Goal: Find specific page/section: Find specific page/section

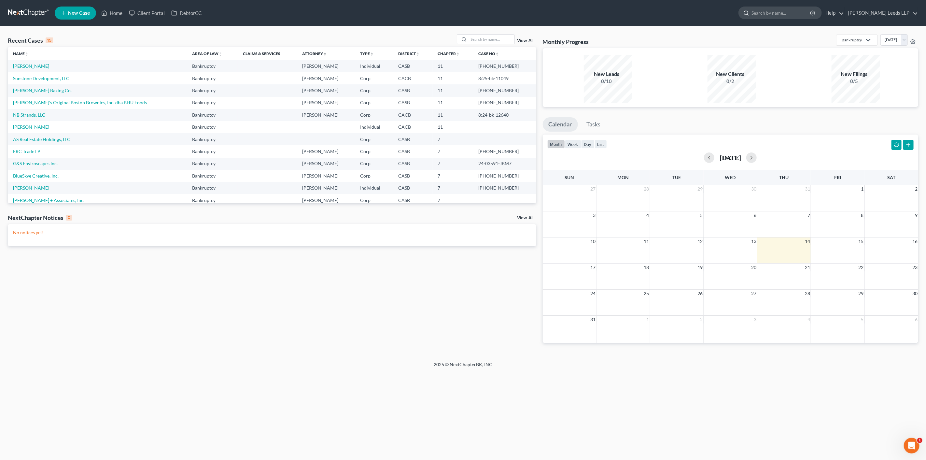
click at [801, 17] on input "search" at bounding box center [781, 13] width 60 height 12
type input "[PERSON_NAME]"
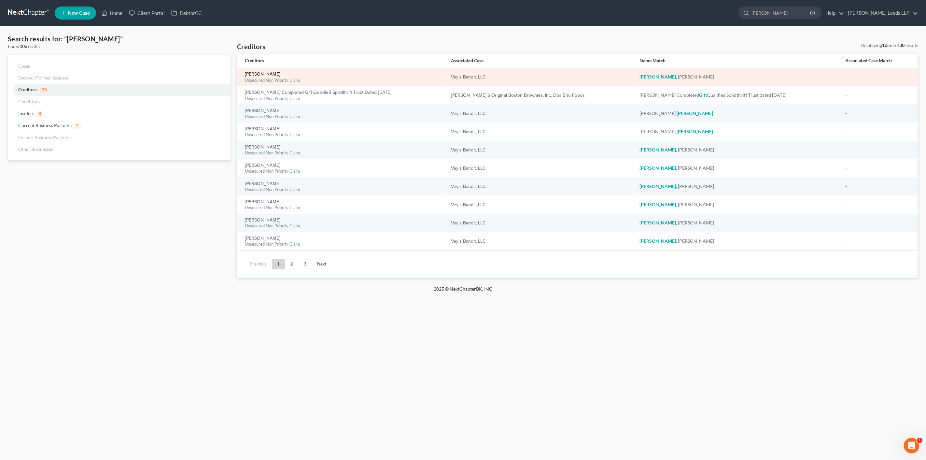
click at [252, 76] on link "[PERSON_NAME]" at bounding box center [262, 74] width 35 height 5
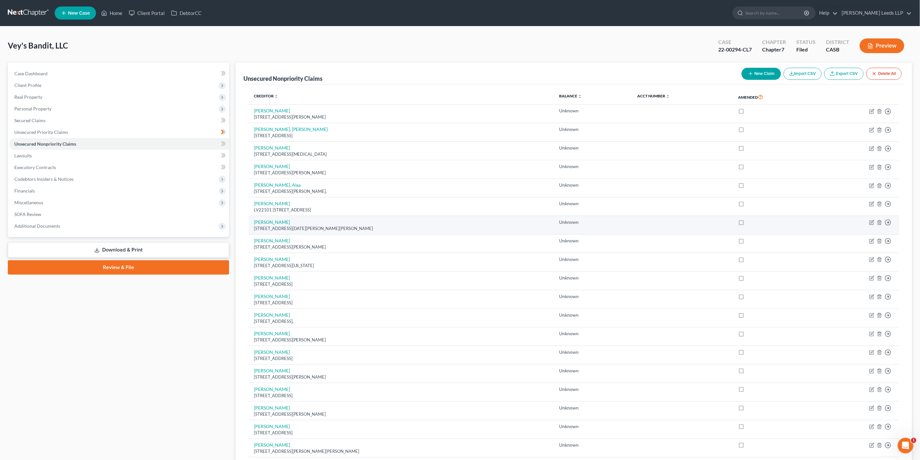
scroll to position [340, 0]
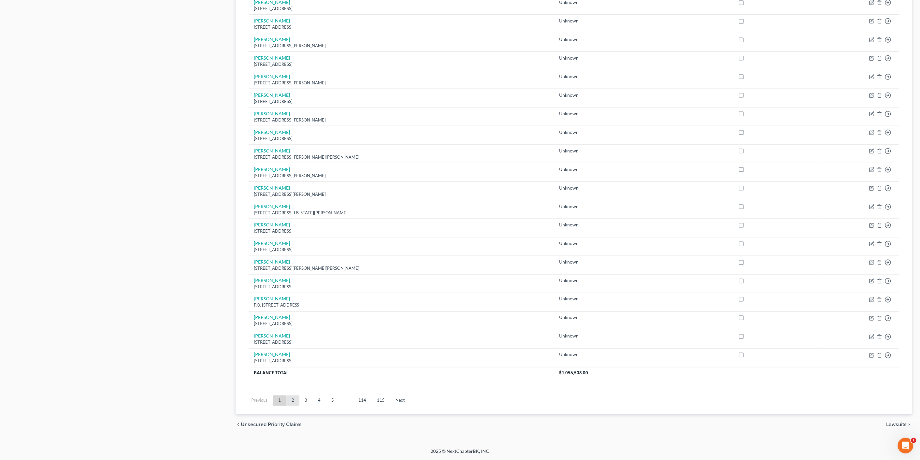
click at [295, 401] on link "2" at bounding box center [292, 400] width 13 height 10
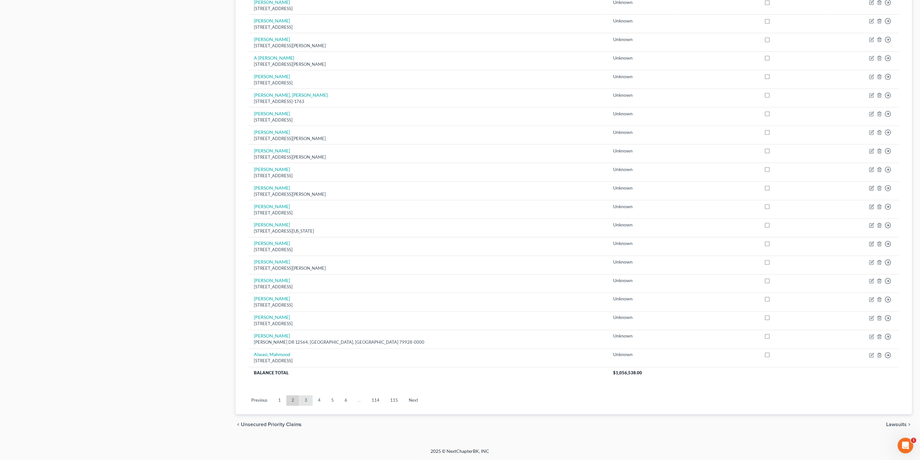
click at [313, 399] on link "3" at bounding box center [306, 400] width 13 height 10
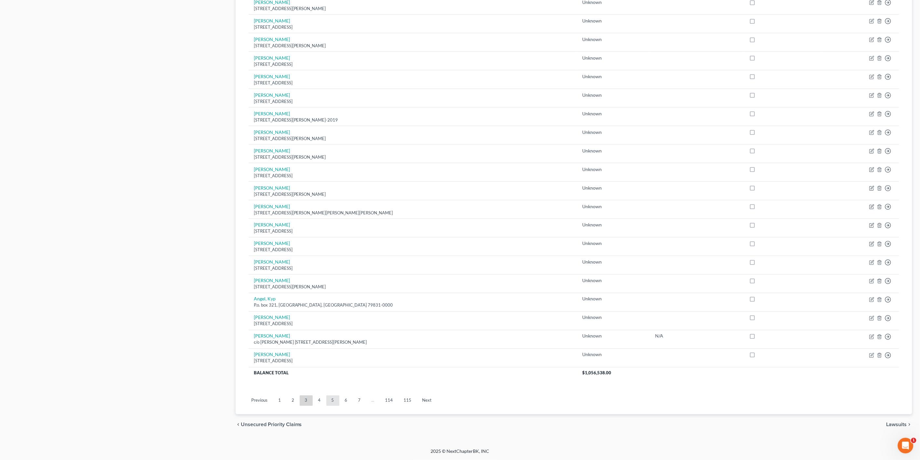
click at [336, 397] on link "5" at bounding box center [332, 400] width 13 height 10
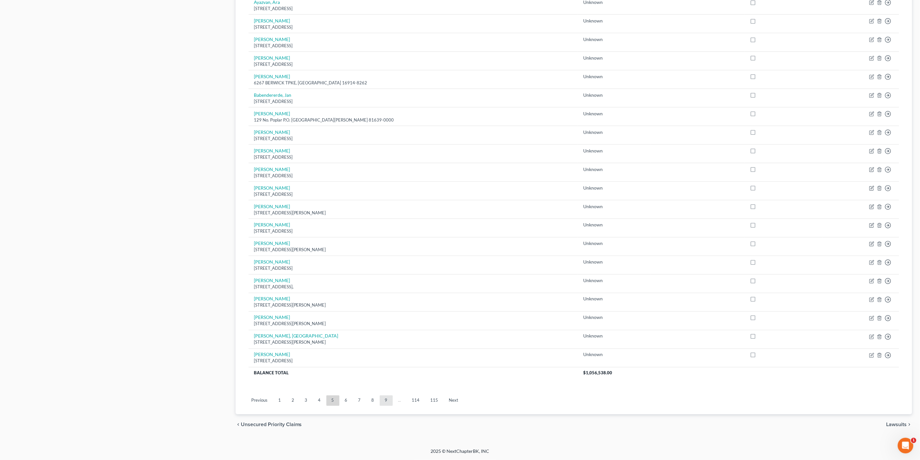
click at [393, 397] on link "9" at bounding box center [386, 400] width 13 height 10
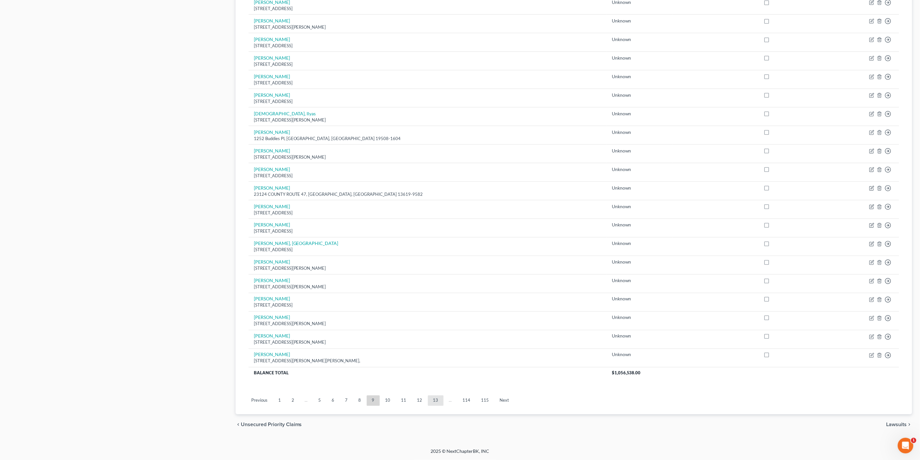
click at [444, 397] on link "13" at bounding box center [436, 400] width 16 height 10
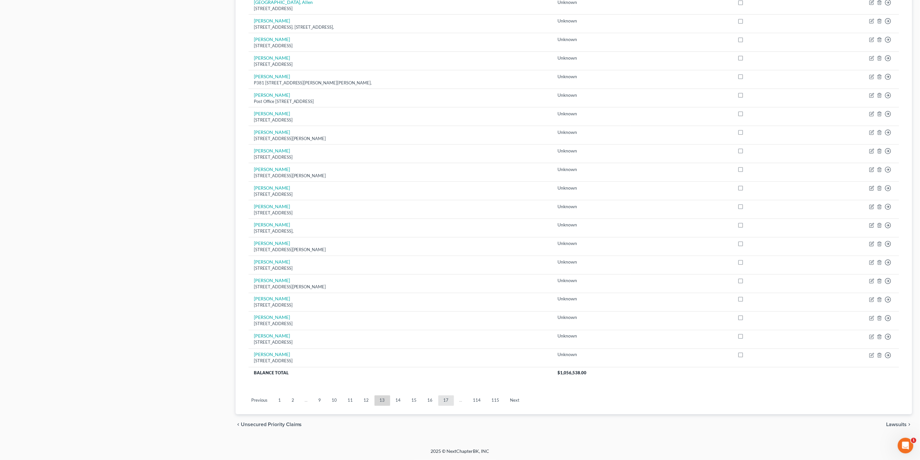
click at [454, 397] on link "17" at bounding box center [446, 400] width 16 height 10
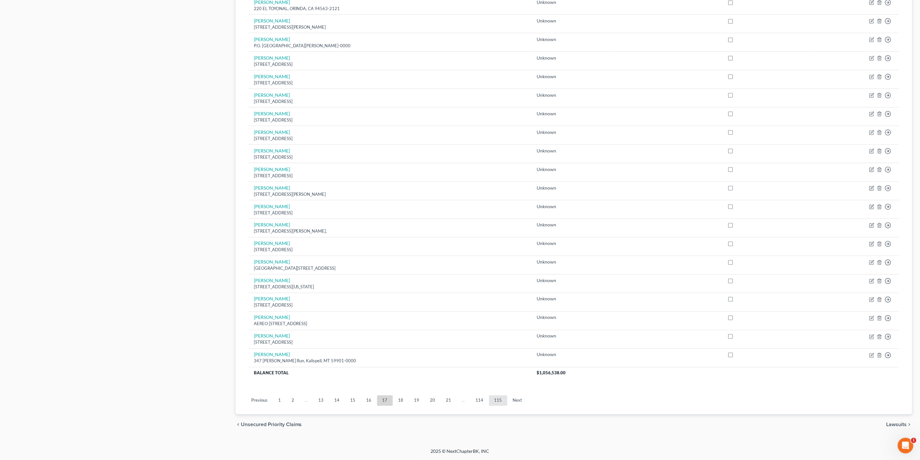
click at [507, 396] on link "115" at bounding box center [498, 400] width 18 height 10
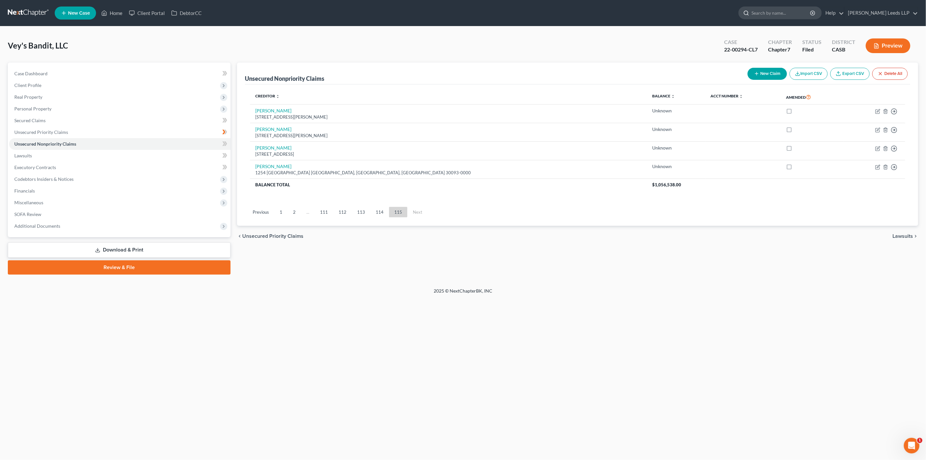
click at [771, 15] on input "search" at bounding box center [781, 13] width 60 height 12
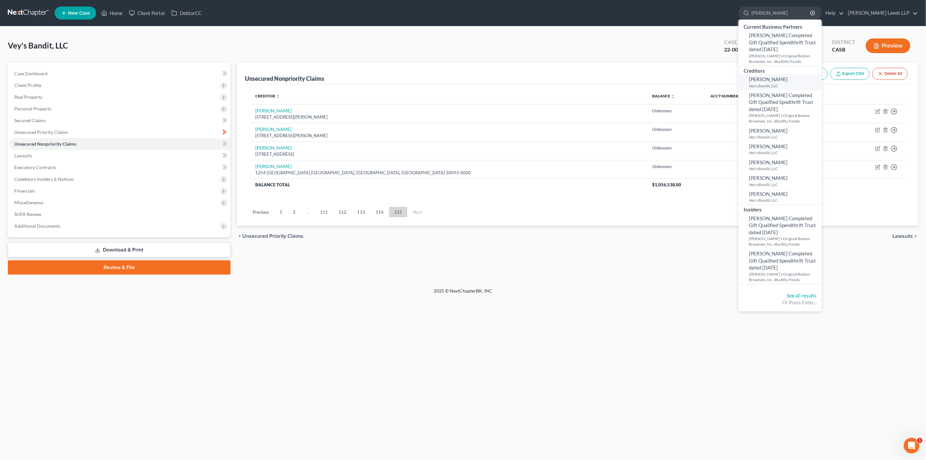
type input "[PERSON_NAME]"
click at [760, 84] on small "Vey's Bandit, LLC" at bounding box center [784, 86] width 71 height 6
click at [768, 84] on small "Vey's Bandit, LLC" at bounding box center [784, 86] width 71 height 6
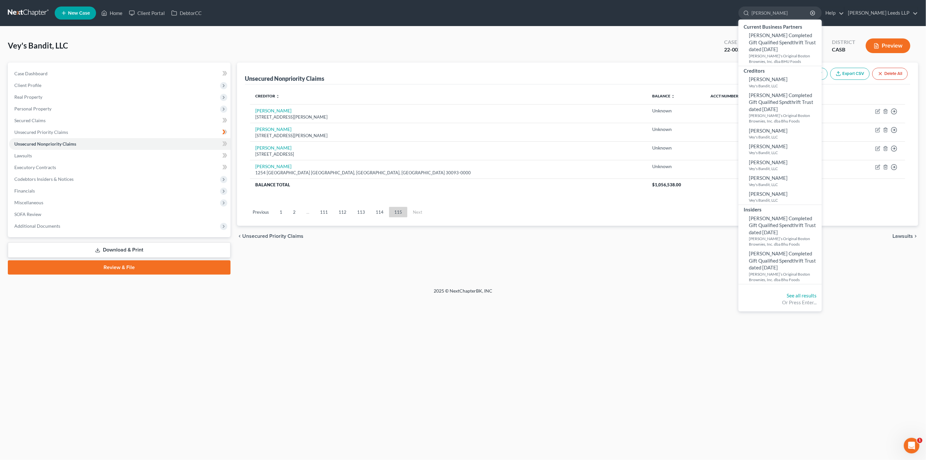
click at [815, 301] on div "Or Press Enter..." at bounding box center [779, 302] width 73 height 7
click at [816, 297] on link "See all results" at bounding box center [801, 295] width 30 height 6
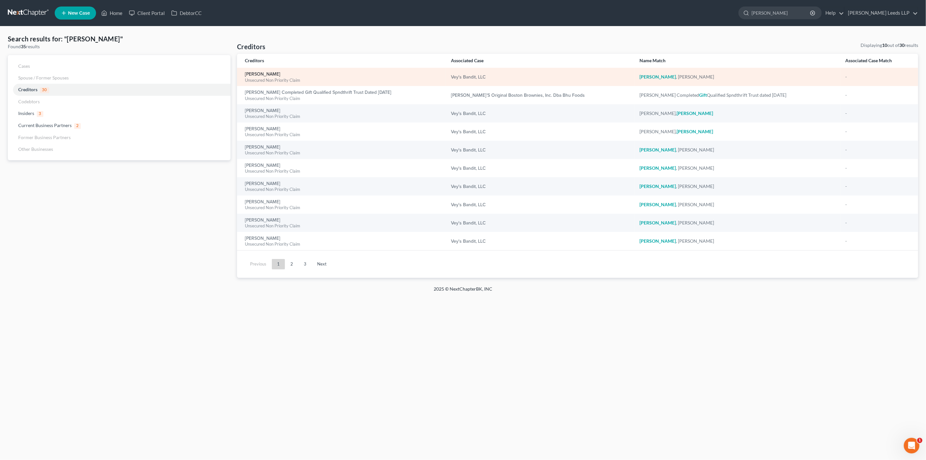
click at [261, 76] on link "[PERSON_NAME]" at bounding box center [262, 74] width 35 height 5
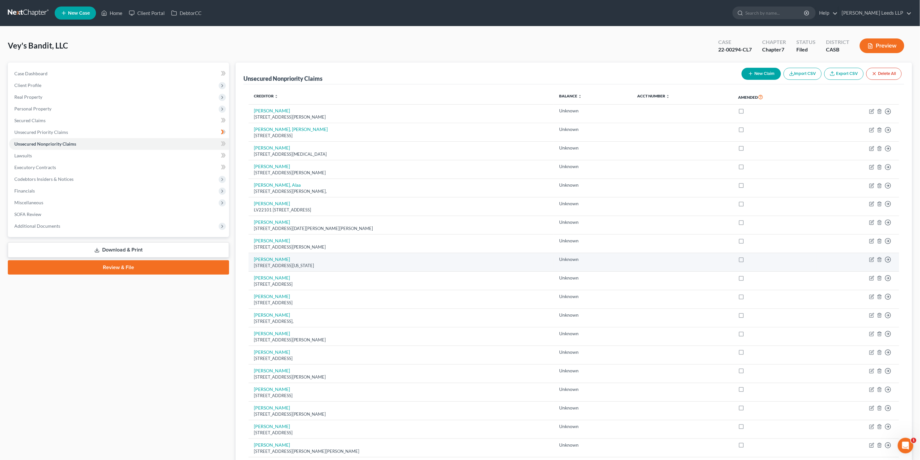
scroll to position [340, 0]
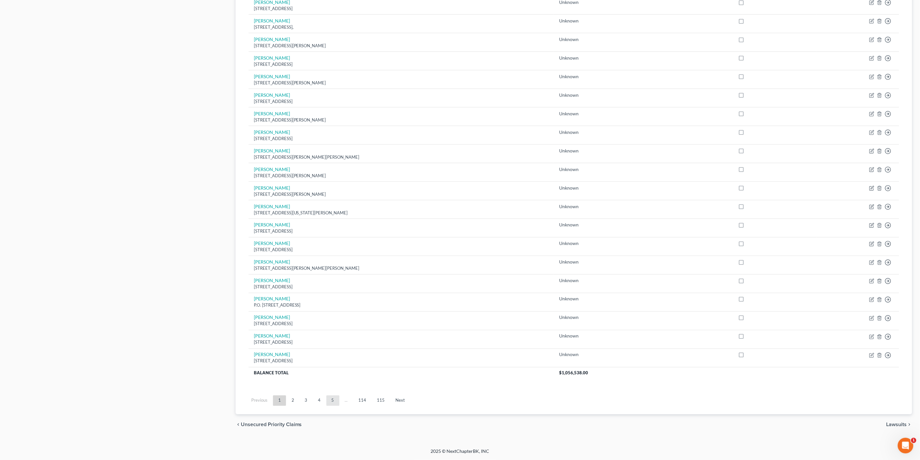
click at [339, 396] on link "5" at bounding box center [332, 400] width 13 height 10
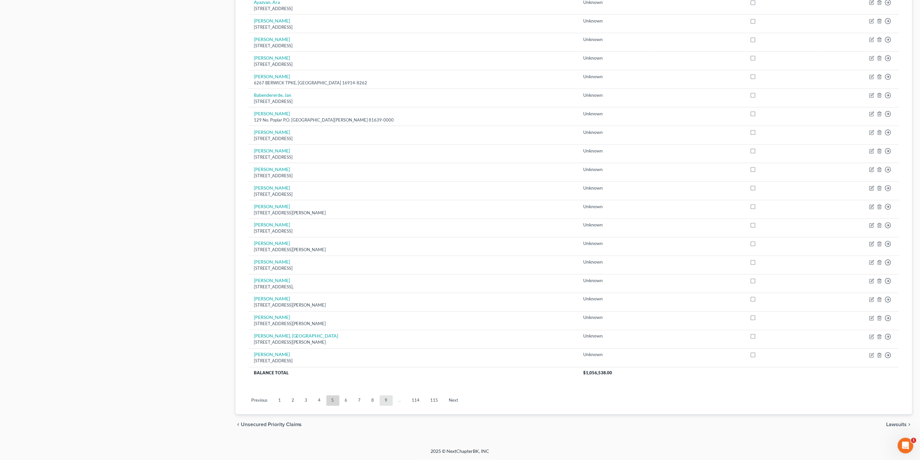
click at [393, 401] on link "9" at bounding box center [386, 400] width 13 height 10
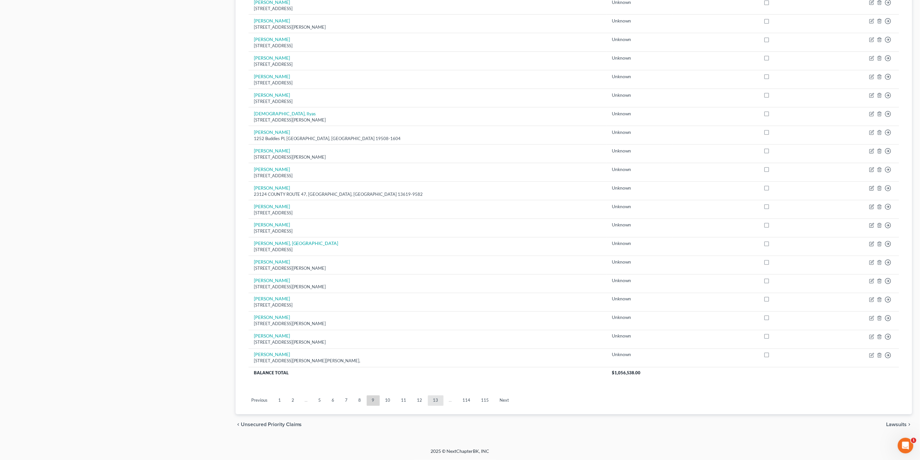
click at [438, 397] on link "13" at bounding box center [436, 400] width 16 height 10
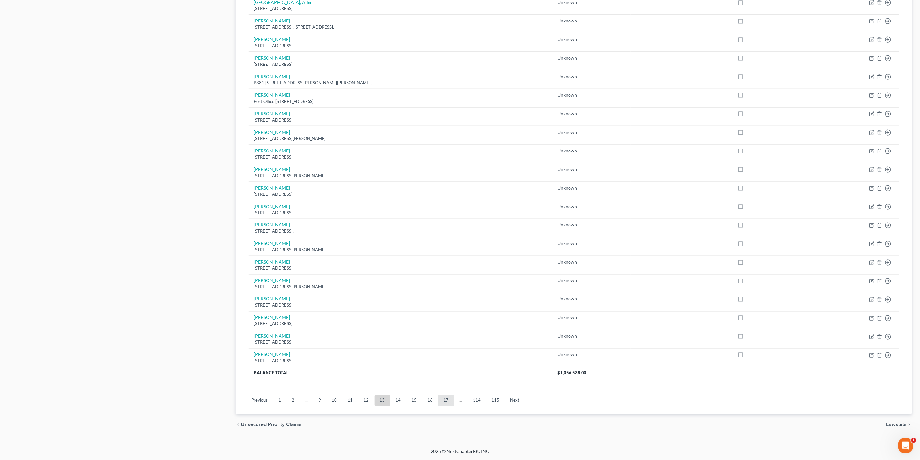
click at [454, 398] on link "17" at bounding box center [446, 400] width 16 height 10
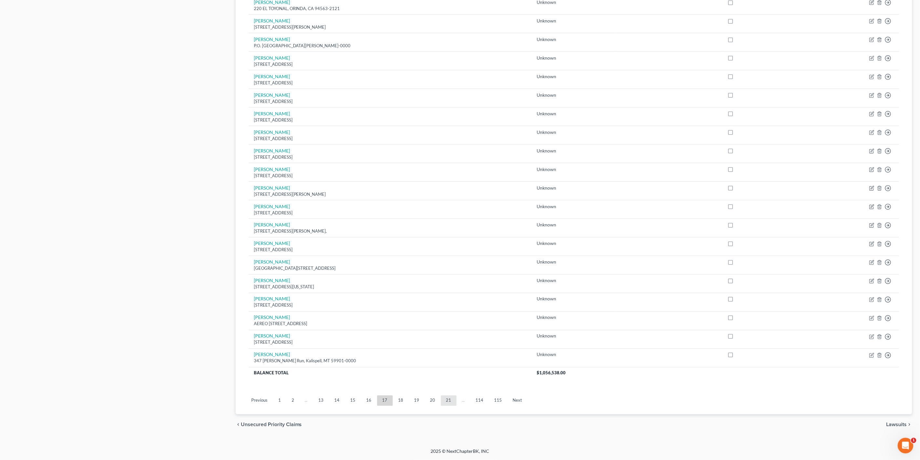
click at [457, 398] on link "21" at bounding box center [449, 400] width 16 height 10
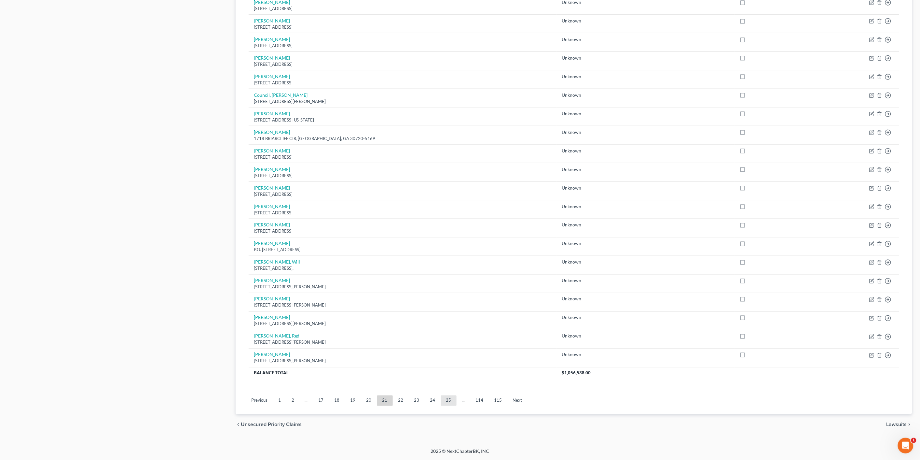
click at [457, 397] on link "25" at bounding box center [449, 400] width 16 height 10
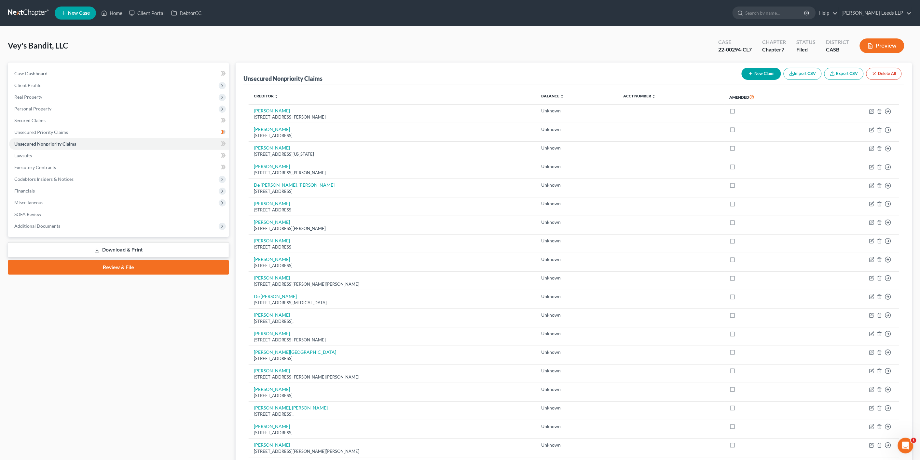
scroll to position [334, 0]
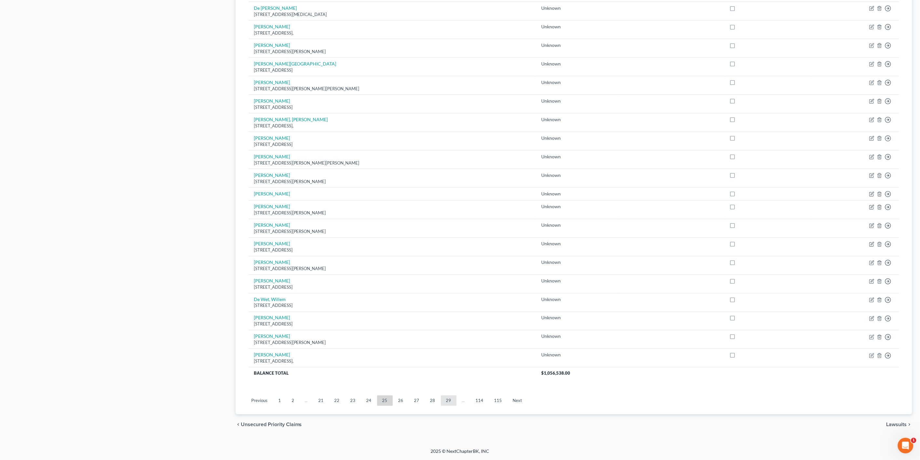
click at [457, 398] on link "29" at bounding box center [449, 400] width 16 height 10
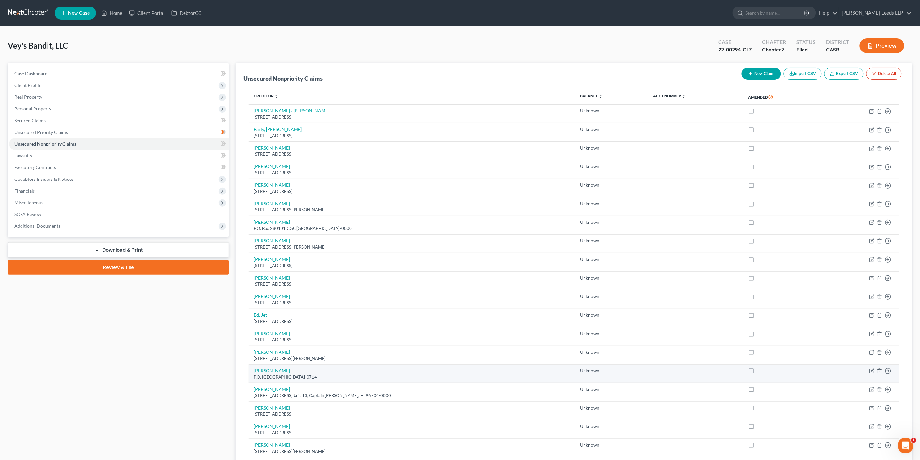
scroll to position [340, 0]
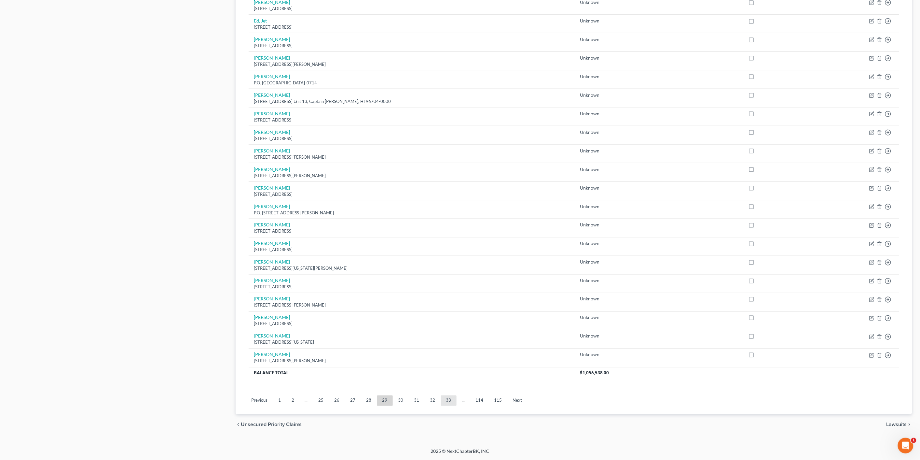
click at [457, 395] on link "33" at bounding box center [449, 400] width 16 height 10
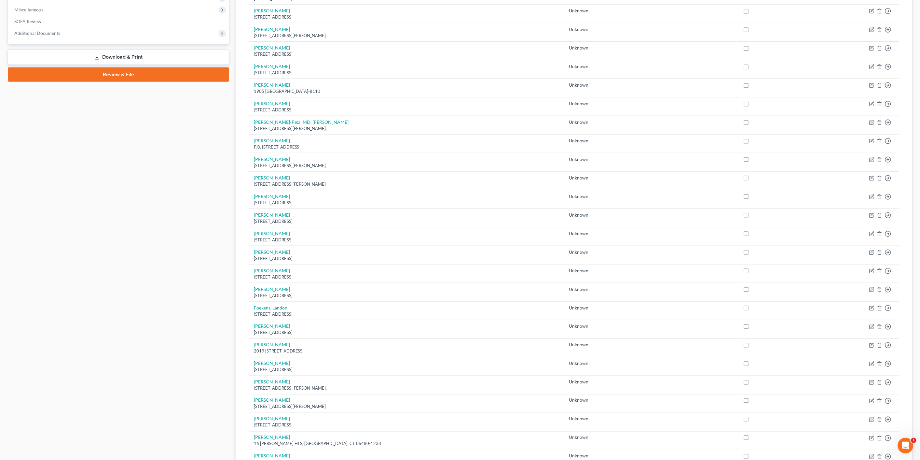
scroll to position [289, 0]
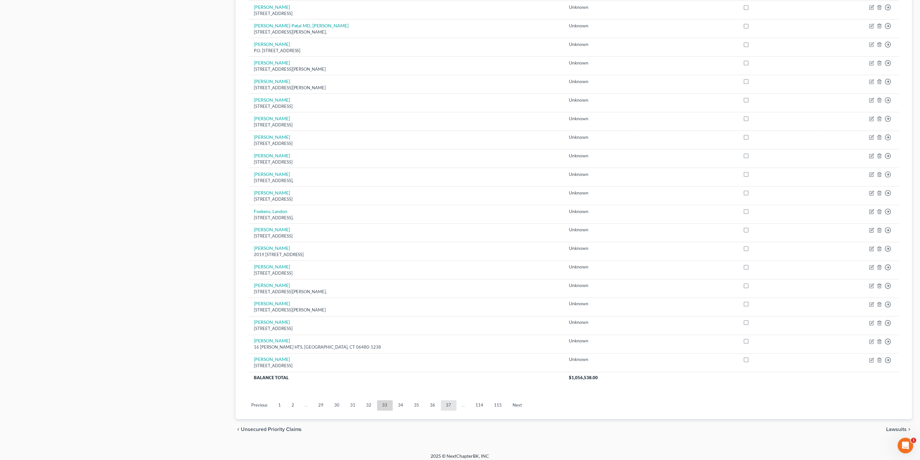
click at [457, 410] on link "37" at bounding box center [449, 405] width 16 height 10
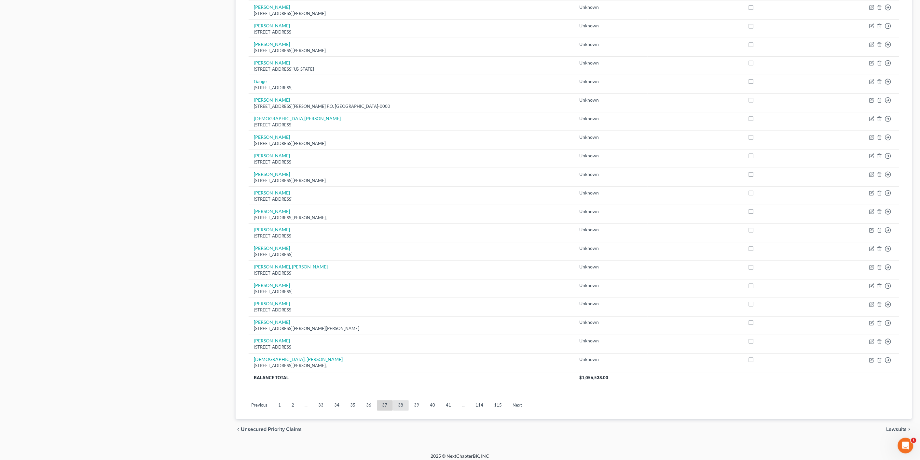
click at [402, 410] on link "38" at bounding box center [401, 405] width 16 height 10
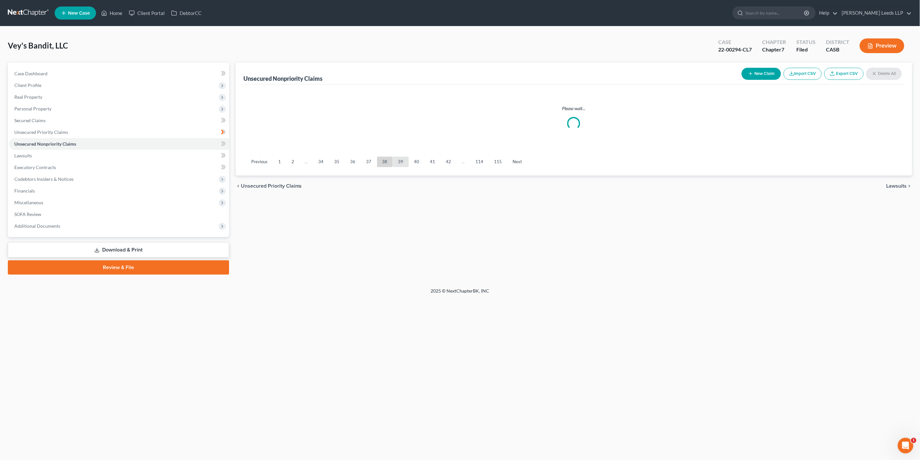
scroll to position [0, 0]
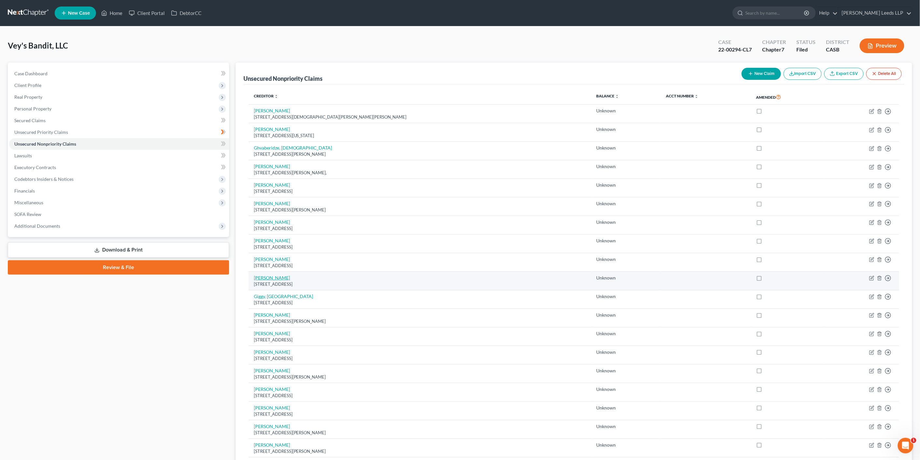
click at [271, 280] on link "[PERSON_NAME]" at bounding box center [272, 278] width 36 height 6
select select "19"
select select "11"
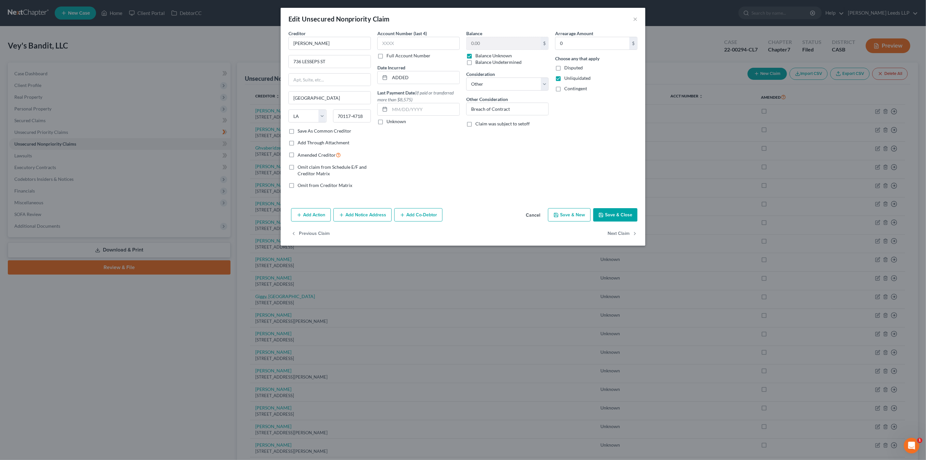
click at [541, 222] on button "Cancel" at bounding box center [533, 215] width 25 height 13
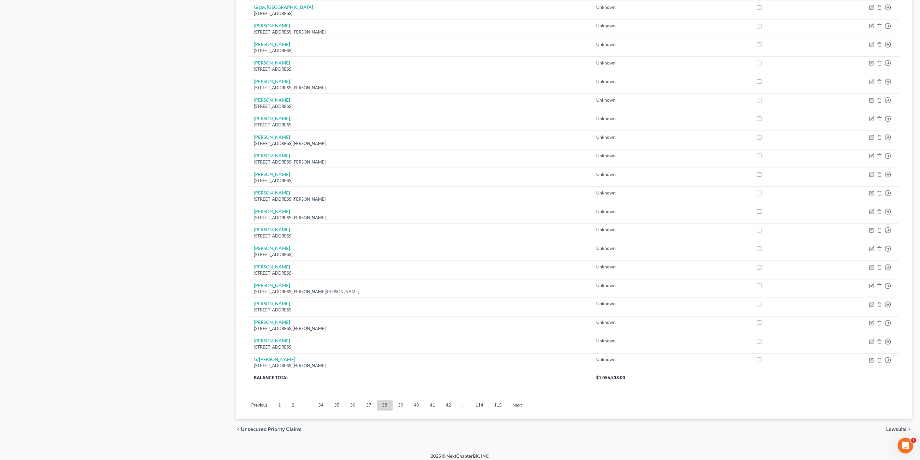
scroll to position [340, 0]
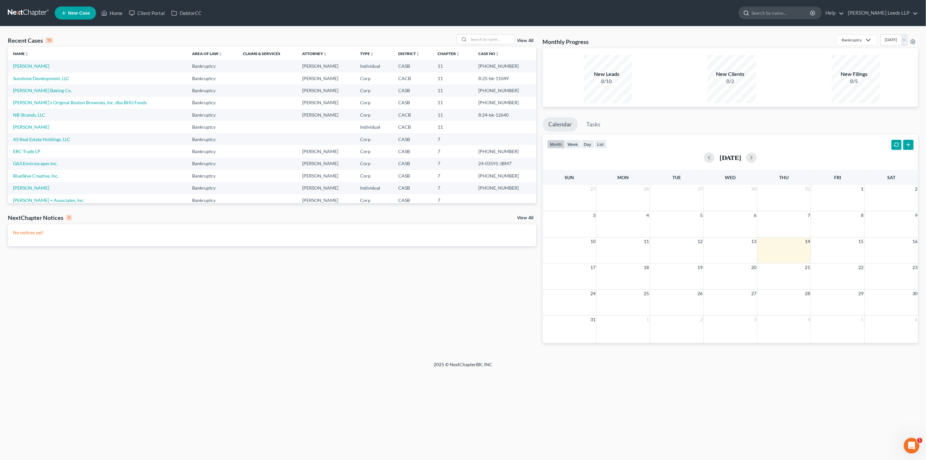
click at [795, 14] on input "search" at bounding box center [781, 13] width 60 height 12
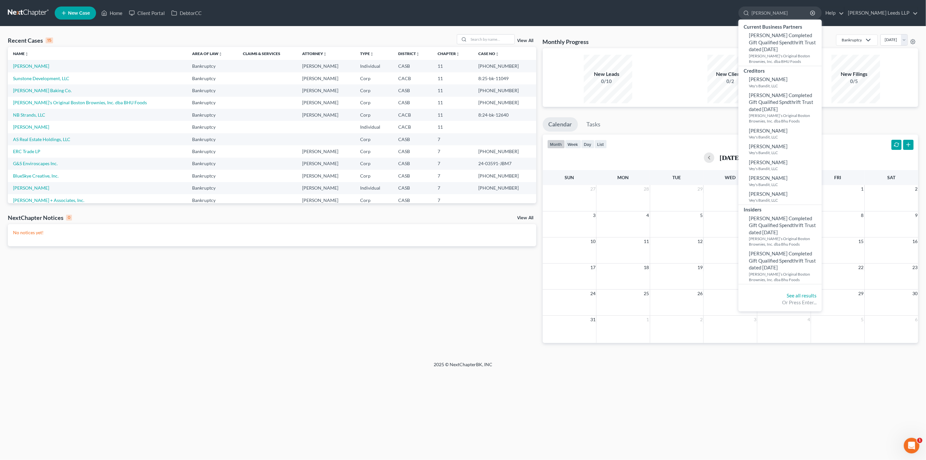
type input "[PERSON_NAME]"
